Goal: Task Accomplishment & Management: Complete application form

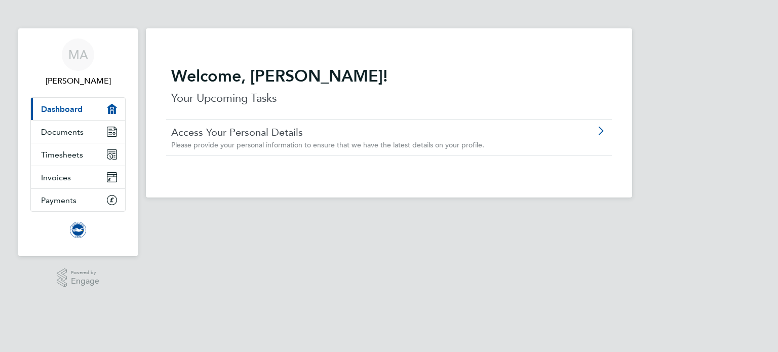
click at [391, 129] on link "Access Your Personal Details" at bounding box center [360, 132] width 378 height 13
click at [75, 131] on span "Documents" at bounding box center [62, 132] width 43 height 10
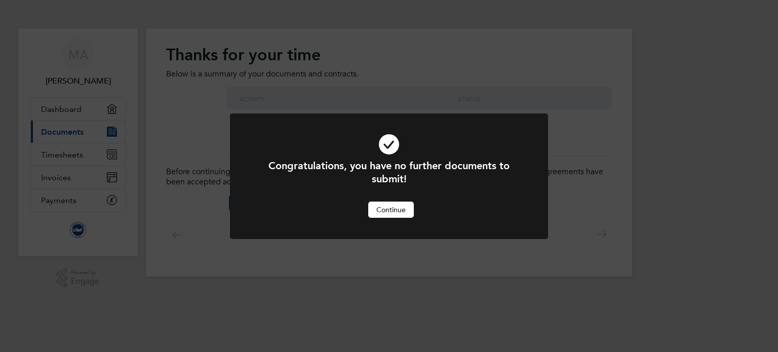
click at [397, 212] on button "Continue" at bounding box center [391, 209] width 46 height 16
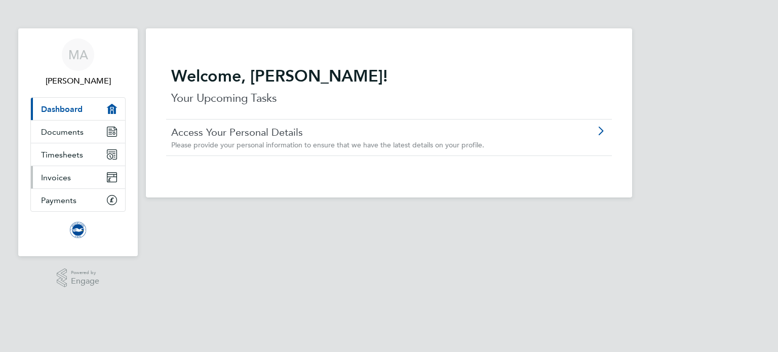
click at [72, 173] on link "Invoices" at bounding box center [78, 177] width 94 height 22
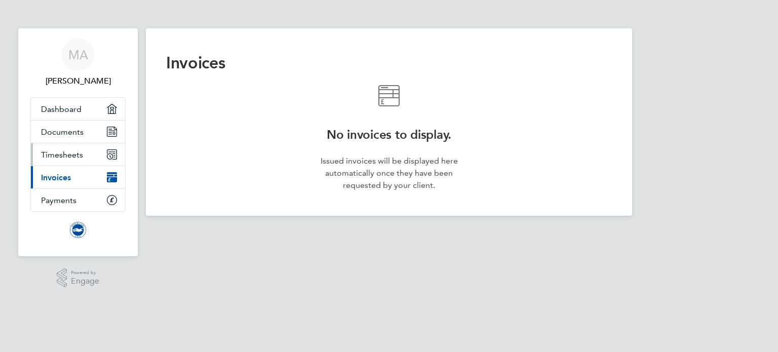
click at [73, 161] on link "Timesheets" at bounding box center [78, 154] width 94 height 22
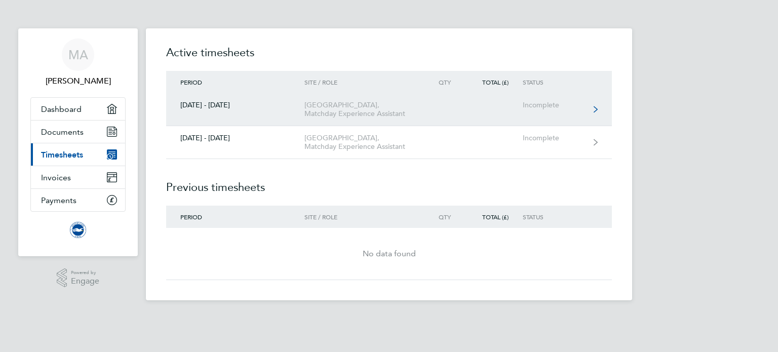
click at [461, 111] on link "[DATE] - [DATE] [GEOGRAPHIC_DATA], Matchday Experience Assistant Incomplete" at bounding box center [388, 109] width 445 height 33
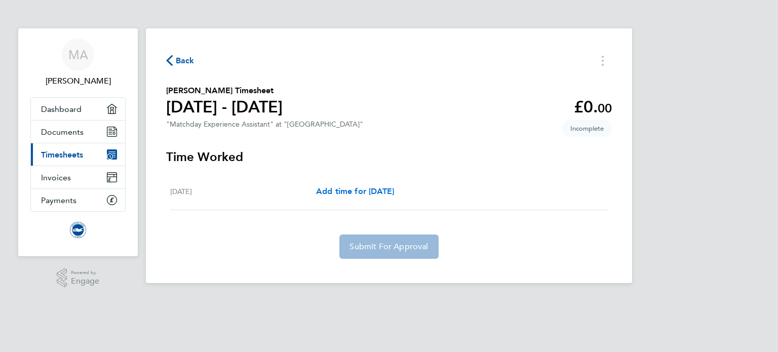
click at [369, 192] on span "Add time for [DATE]" at bounding box center [355, 191] width 78 height 10
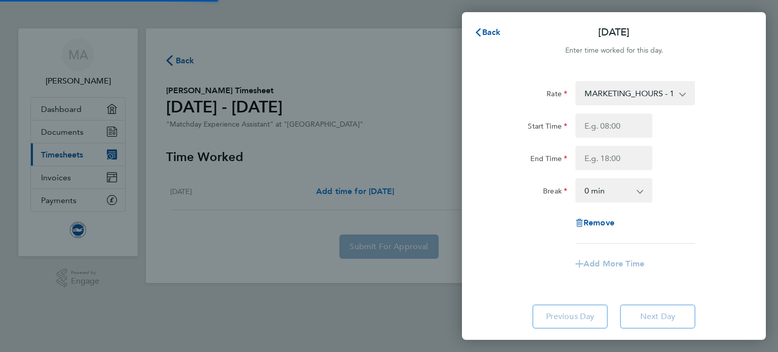
click at [369, 192] on div "Back [DATE] Enter time worked for this day. Rate MARKETING_HOURS - 12.98 Start …" at bounding box center [389, 176] width 778 height 352
click at [613, 131] on input "Start Time" at bounding box center [613, 125] width 77 height 24
type input "1"
type input "12:00"
click at [614, 153] on input "End Time" at bounding box center [613, 158] width 77 height 24
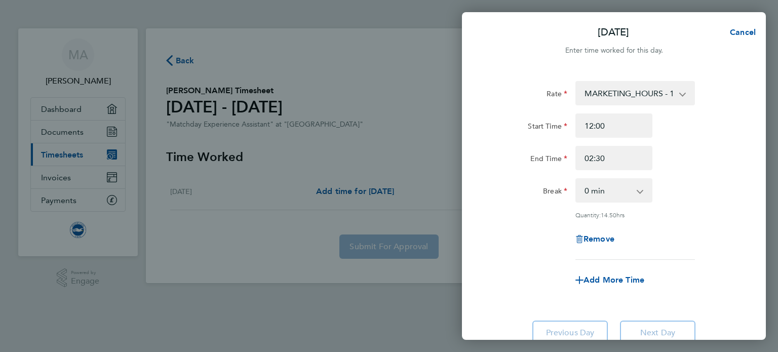
click at [668, 264] on app-timesheet-line-form-group "Rate MARKETING_HOURS - 12.98 Start Time 12:00 End Time 02:30 Break 0 min 15 min…" at bounding box center [613, 186] width 247 height 211
click at [591, 158] on input "02:30" at bounding box center [613, 158] width 77 height 24
type input "14:30"
click at [673, 222] on div "Rate MARKETING_HOURS - 12.98 Start Time 12:00 End Time 14:30 Break 0 min 15 min…" at bounding box center [613, 170] width 247 height 179
click at [379, 89] on div "[DATE] Cancel Enter time worked for this day. Rate MARKETING_HOURS - 12.98 Star…" at bounding box center [389, 176] width 778 height 352
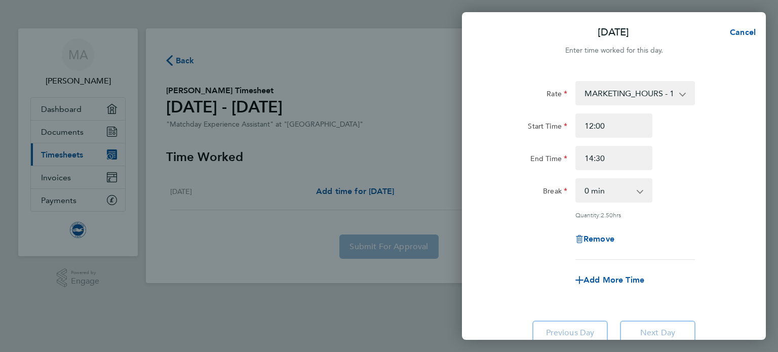
scroll to position [80, 0]
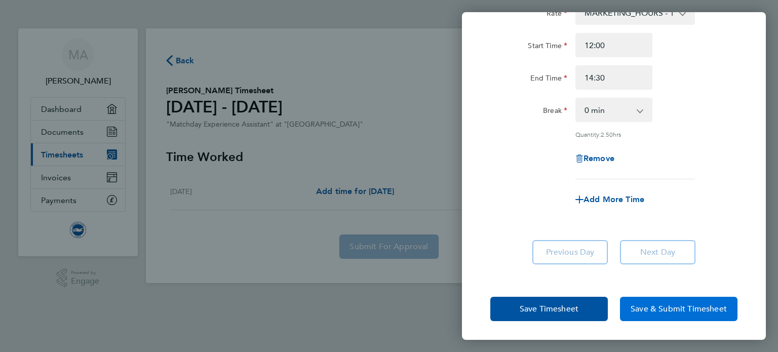
click at [694, 307] on span "Save & Submit Timesheet" at bounding box center [678, 309] width 96 height 10
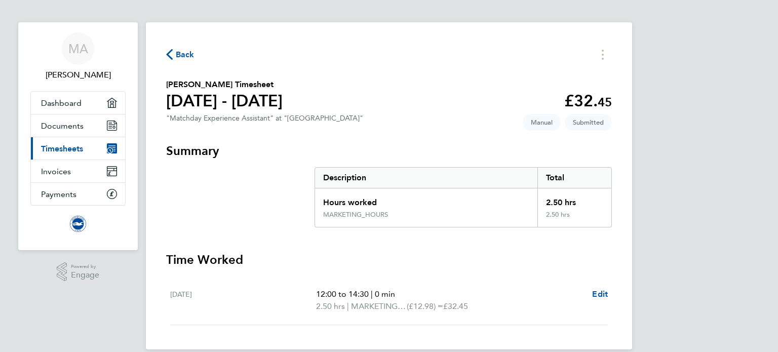
scroll to position [20, 0]
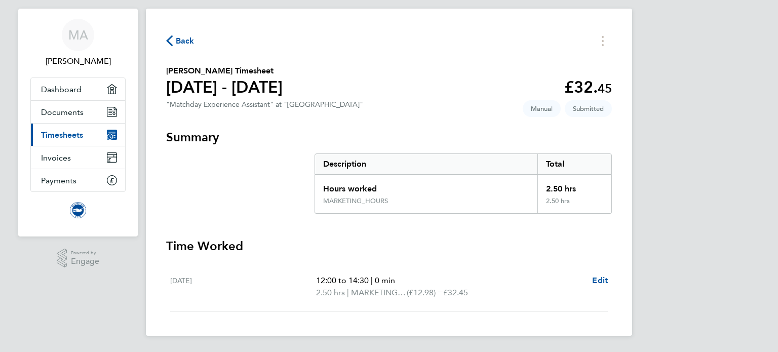
click at [171, 37] on icon "button" at bounding box center [169, 40] width 7 height 11
